Goal: Task Accomplishment & Management: Use online tool/utility

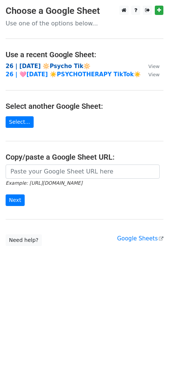
click at [47, 66] on strong "26 | [DATE] 🔆Psycho Tik🔆" at bounding box center [48, 66] width 85 height 7
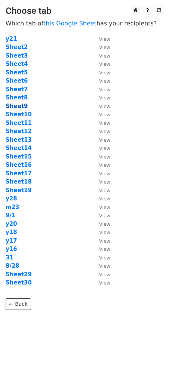
click at [21, 107] on strong "Sheet9" at bounding box center [17, 106] width 22 height 7
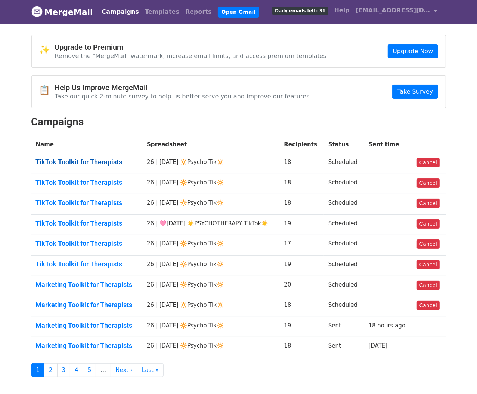
click at [84, 162] on link "TikTok Toolkit for Therapists" at bounding box center [87, 162] width 102 height 8
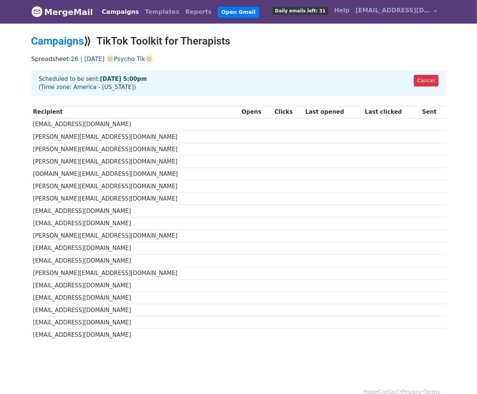
click at [126, 62] on link "26 | [DATE] 🔆Psycho Tik🔆" at bounding box center [112, 58] width 82 height 7
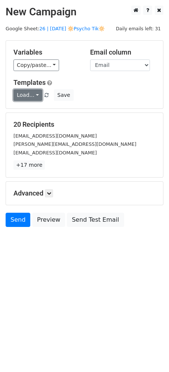
click at [29, 93] on link "Load..." at bounding box center [27, 95] width 29 height 12
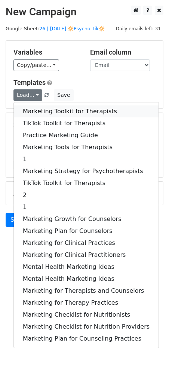
click at [47, 108] on link "Marketing Toolkit for Therapists" at bounding box center [86, 111] width 145 height 12
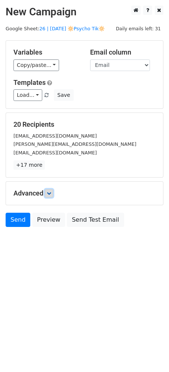
click at [51, 192] on icon at bounding box center [49, 193] width 4 height 4
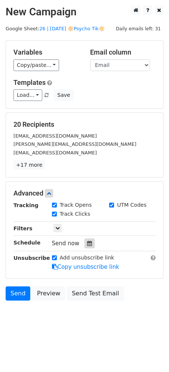
click at [87, 243] on icon at bounding box center [89, 243] width 5 height 5
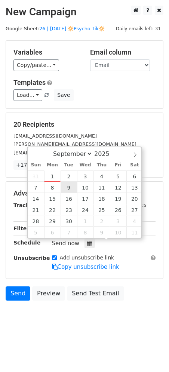
type input "2025-09-09 12:00"
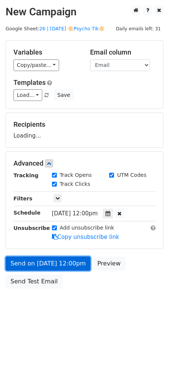
click at [59, 258] on link "Send on Sep 9 at 12:00pm" at bounding box center [48, 263] width 85 height 14
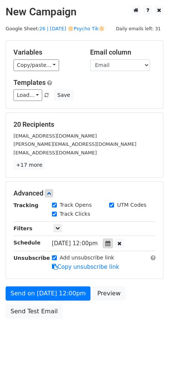
click at [110, 243] on icon at bounding box center [107, 243] width 5 height 5
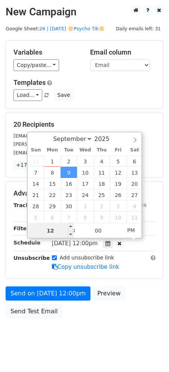
click at [65, 230] on input "12" at bounding box center [51, 230] width 46 height 15
type input "5"
type input "2025-09-09 17:00"
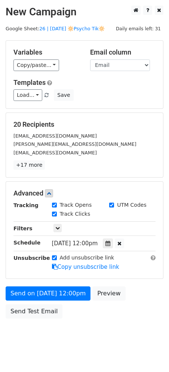
click at [28, 323] on body "New Campaign Daily emails left: 31 Google Sheet: 26 | SEPT 1 🔆Psycho Tik🔆 Varia…" at bounding box center [84, 179] width 169 height 347
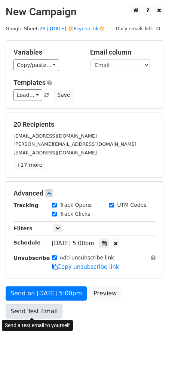
click at [33, 315] on body "New Campaign Daily emails left: 31 Google Sheet: 26 | SEPT 1 🔆Psycho Tik🔆 Varia…" at bounding box center [84, 179] width 169 height 347
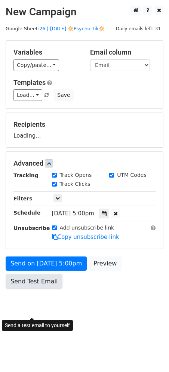
click at [35, 282] on form "Variables Copy/paste... {{Name}} {{Email}} Email column Name Email Templates Lo…" at bounding box center [85, 166] width 158 height 252
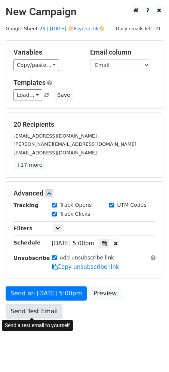
click at [53, 317] on link "Send Test Email" at bounding box center [34, 311] width 57 height 14
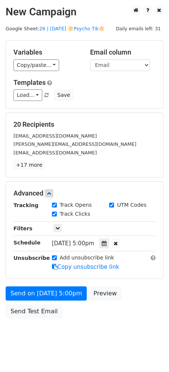
click at [35, 301] on div "Send on Sep 9 at 5:00pm Preview Send Test Email" at bounding box center [84, 304] width 169 height 36
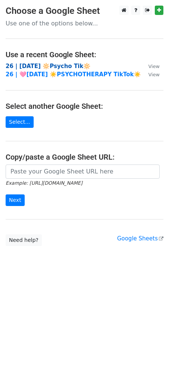
click at [68, 66] on strong "26 | [DATE] 🔆Psycho Tik🔆" at bounding box center [48, 66] width 85 height 7
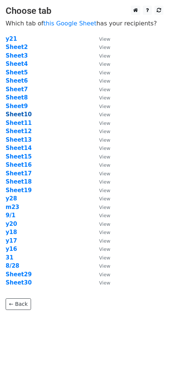
click at [19, 111] on strong "Sheet10" at bounding box center [19, 114] width 26 height 7
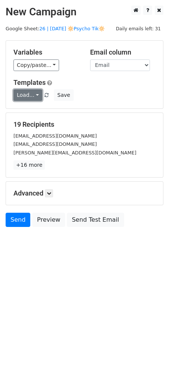
click at [23, 91] on link "Load..." at bounding box center [27, 95] width 29 height 12
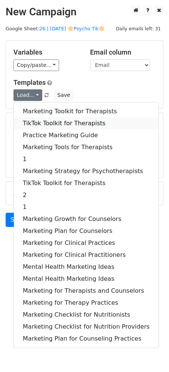
click at [44, 122] on link "TikTok Toolkit for Therapists" at bounding box center [86, 123] width 145 height 12
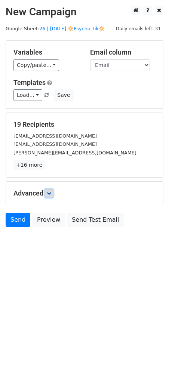
click at [47, 193] on link at bounding box center [49, 193] width 8 height 8
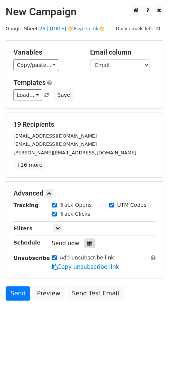
click at [89, 243] on div at bounding box center [89, 244] width 10 height 10
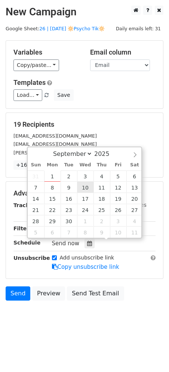
type input "2025-09-10 12:00"
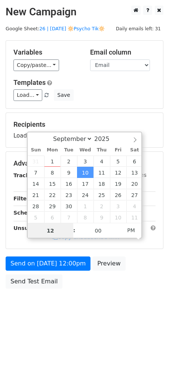
type input "7"
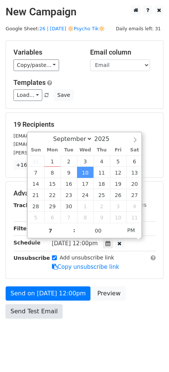
type input "2025-09-10 19:00"
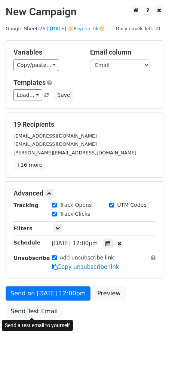
drag, startPoint x: 47, startPoint y: 307, endPoint x: 59, endPoint y: 301, distance: 12.9
click at [47, 307] on link "Send Test Email" at bounding box center [34, 311] width 57 height 14
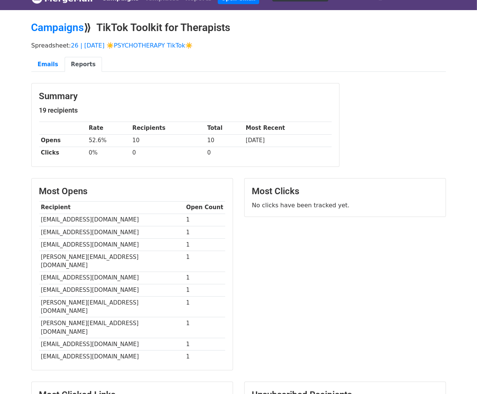
scroll to position [15, 0]
